Goal: Information Seeking & Learning: Learn about a topic

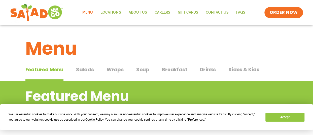
click at [112, 69] on span "Wraps" at bounding box center [114, 70] width 17 height 8
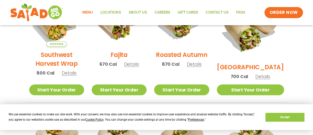
scroll to position [161, 0]
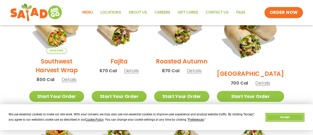
click at [285, 118] on button "Accept" at bounding box center [284, 117] width 39 height 9
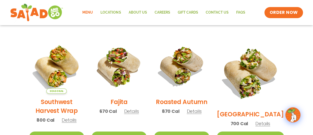
scroll to position [120, 0]
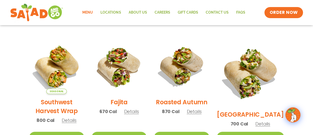
click at [89, 10] on link "Menu" at bounding box center [88, 13] width 18 height 12
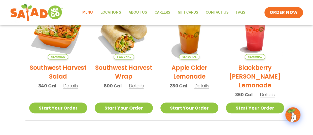
scroll to position [94, 0]
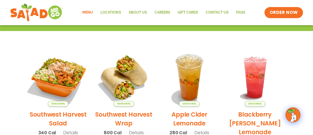
click at [61, 79] on img at bounding box center [58, 77] width 68 height 68
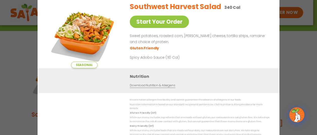
click at [8, 63] on div "Seasonal Start Your Order Southwest Harvest Salad 340 Cal Start Your Order Swee…" at bounding box center [158, 67] width 317 height 135
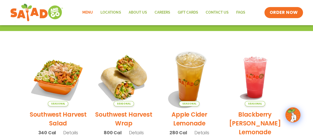
scroll to position [0, 0]
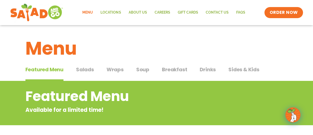
click at [90, 71] on span "Salads" at bounding box center [85, 70] width 18 height 8
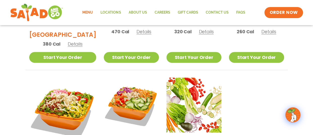
scroll to position [336, 0]
